Goal: Navigation & Orientation: Find specific page/section

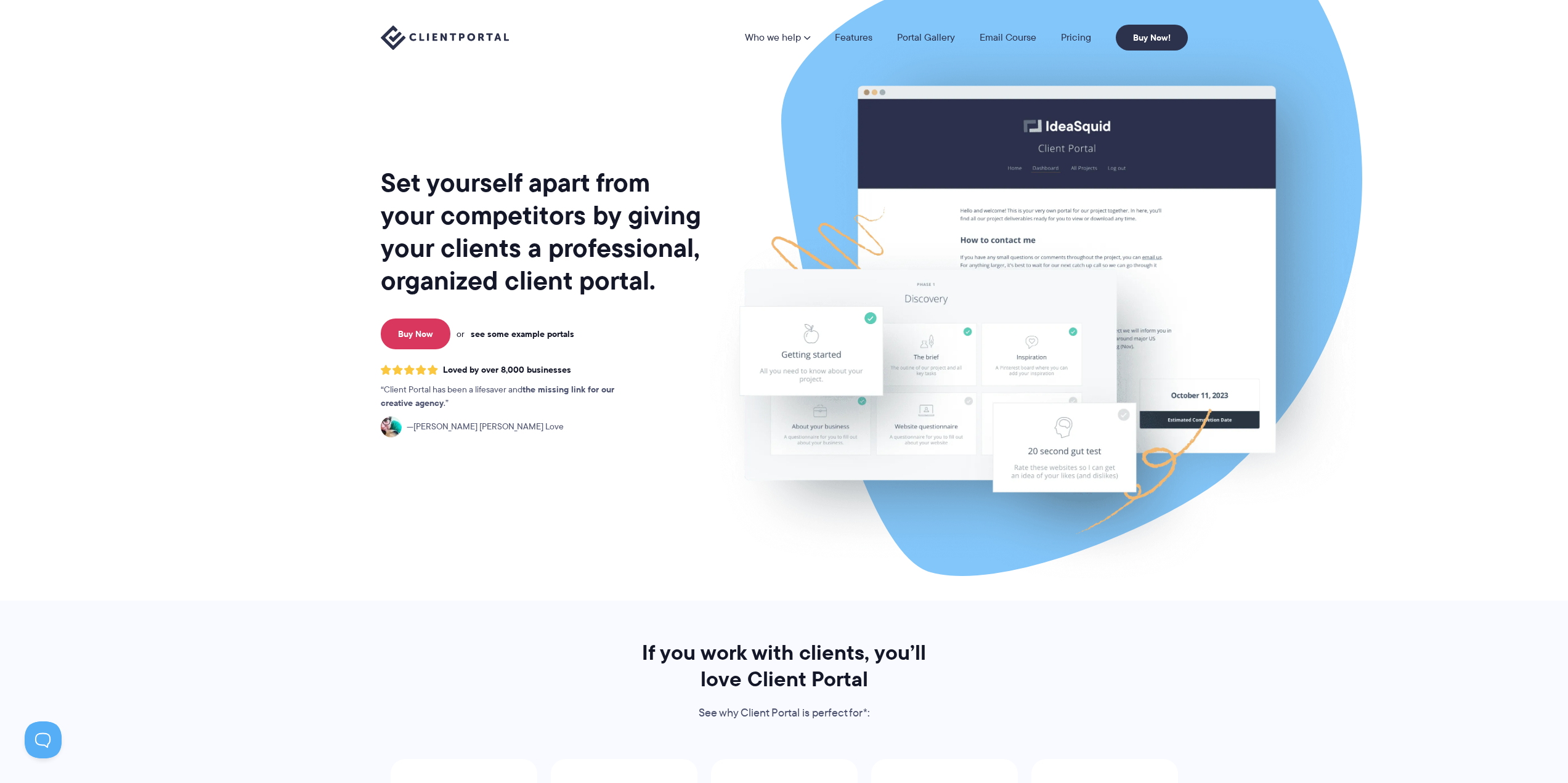
click at [498, 333] on link "see some example portals" at bounding box center [522, 334] width 103 height 11
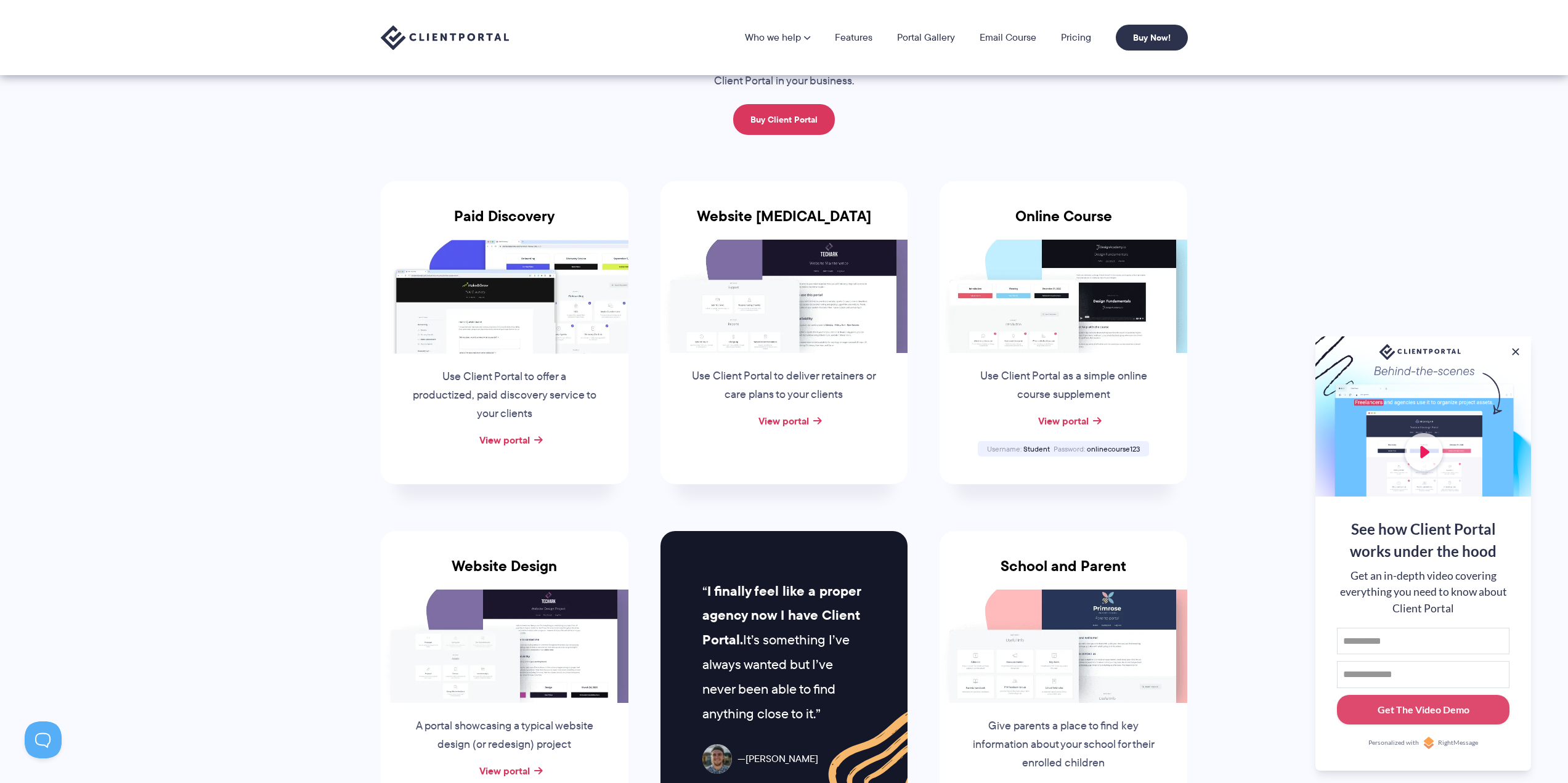
scroll to position [61, 0]
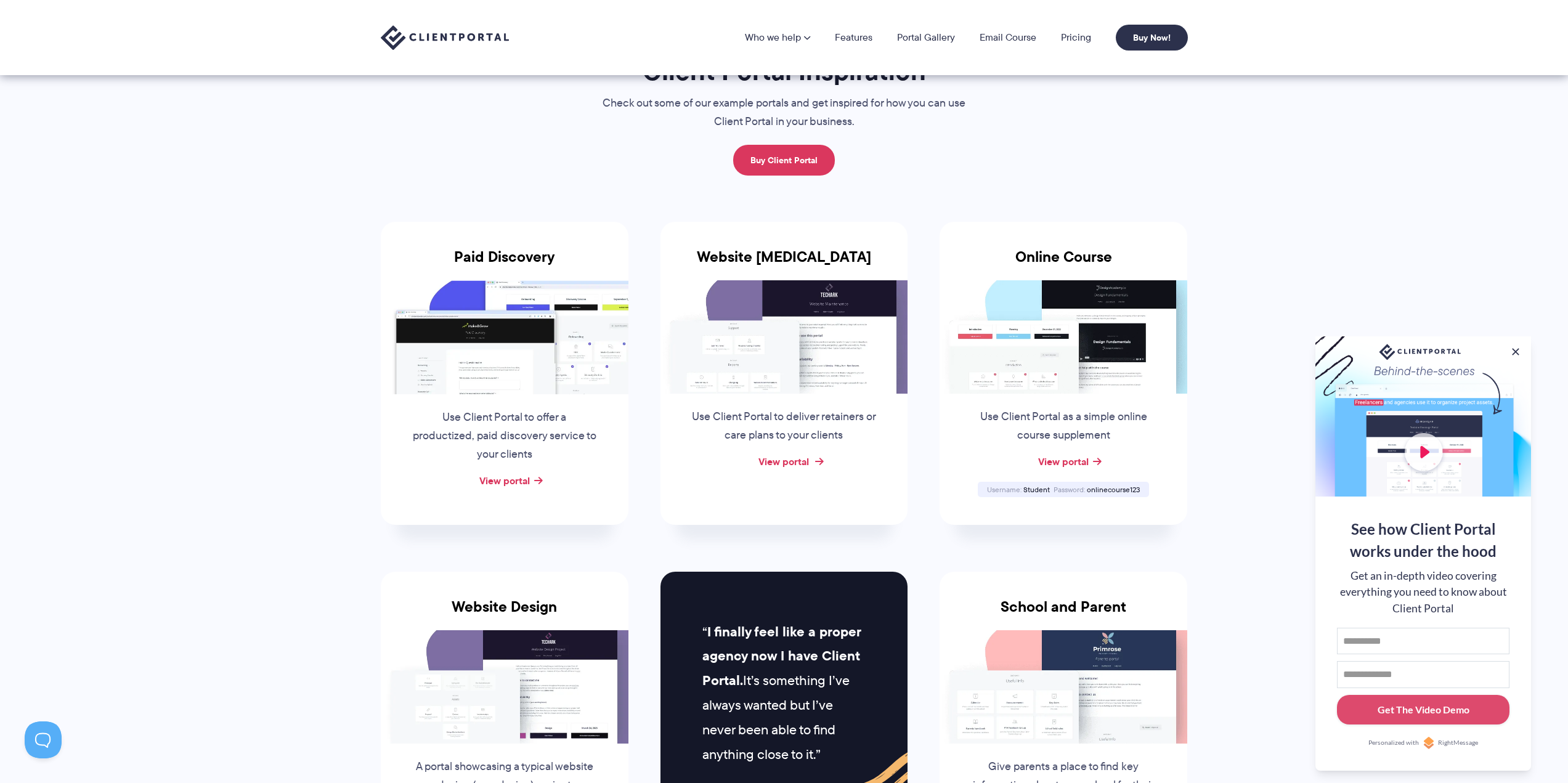
click at [801, 463] on link "View portal" at bounding box center [784, 461] width 51 height 15
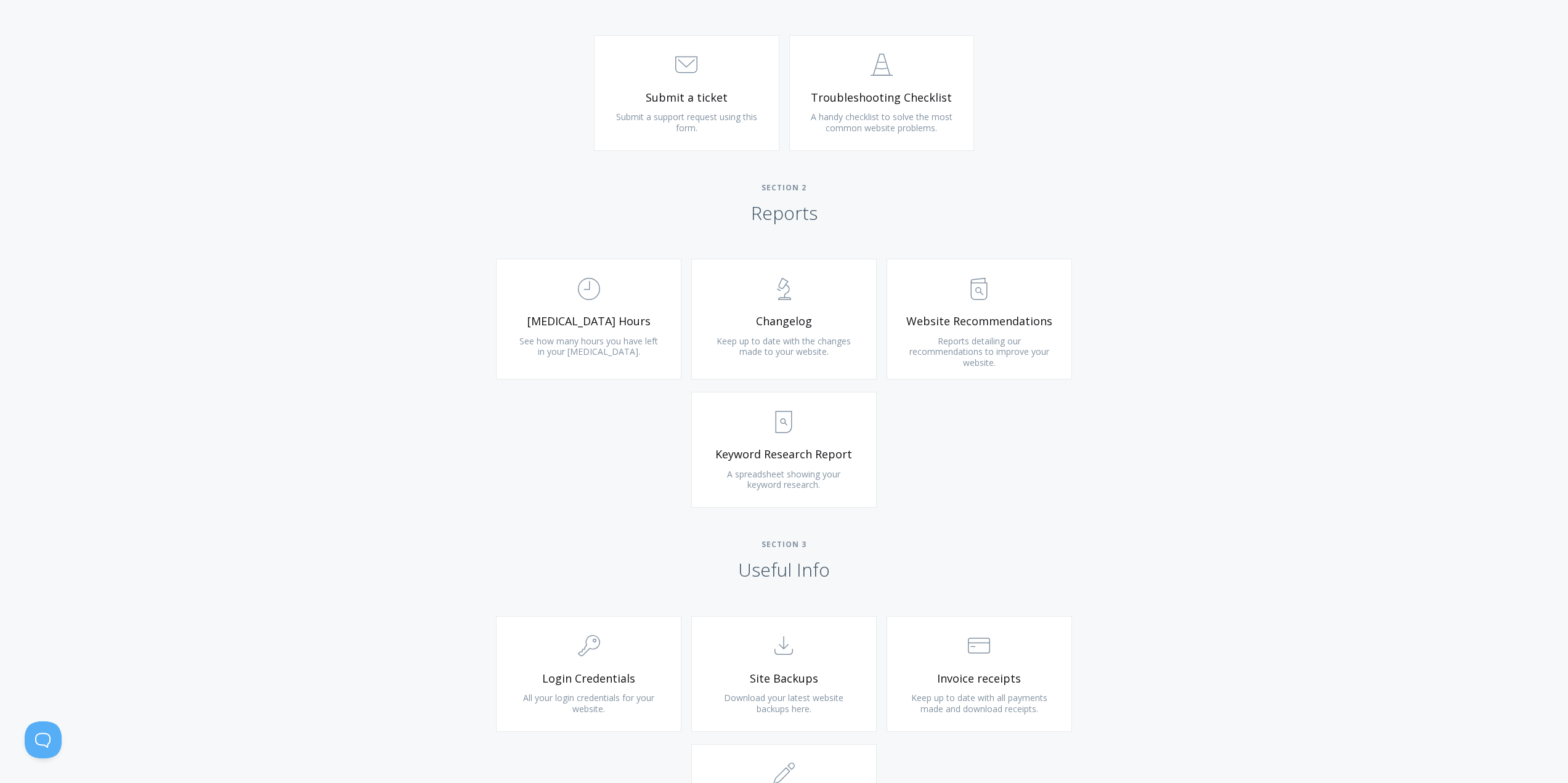
scroll to position [924, 0]
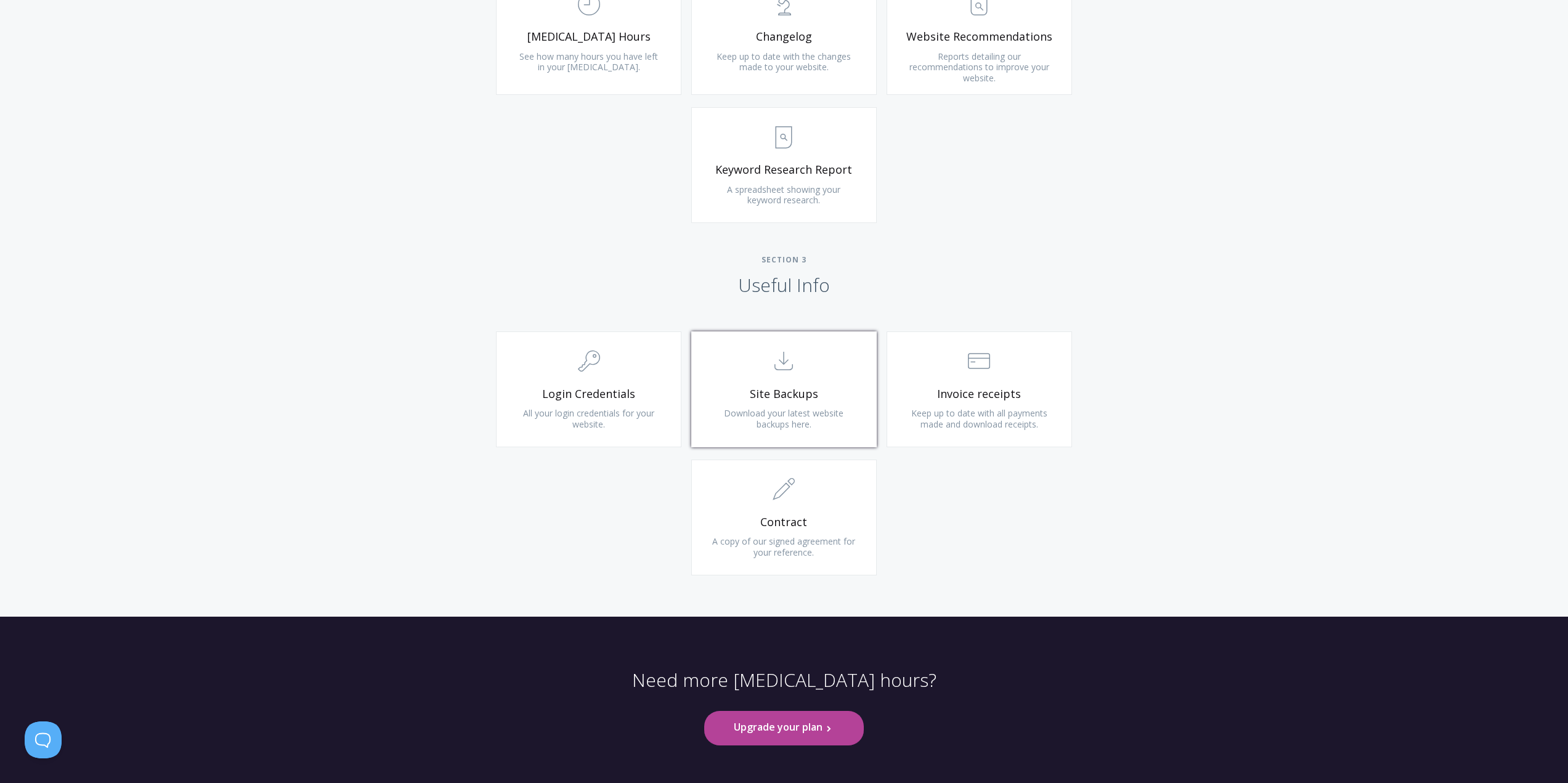
click at [804, 396] on span "Site Backups" at bounding box center [784, 394] width 147 height 14
